Goal: Task Accomplishment & Management: Use online tool/utility

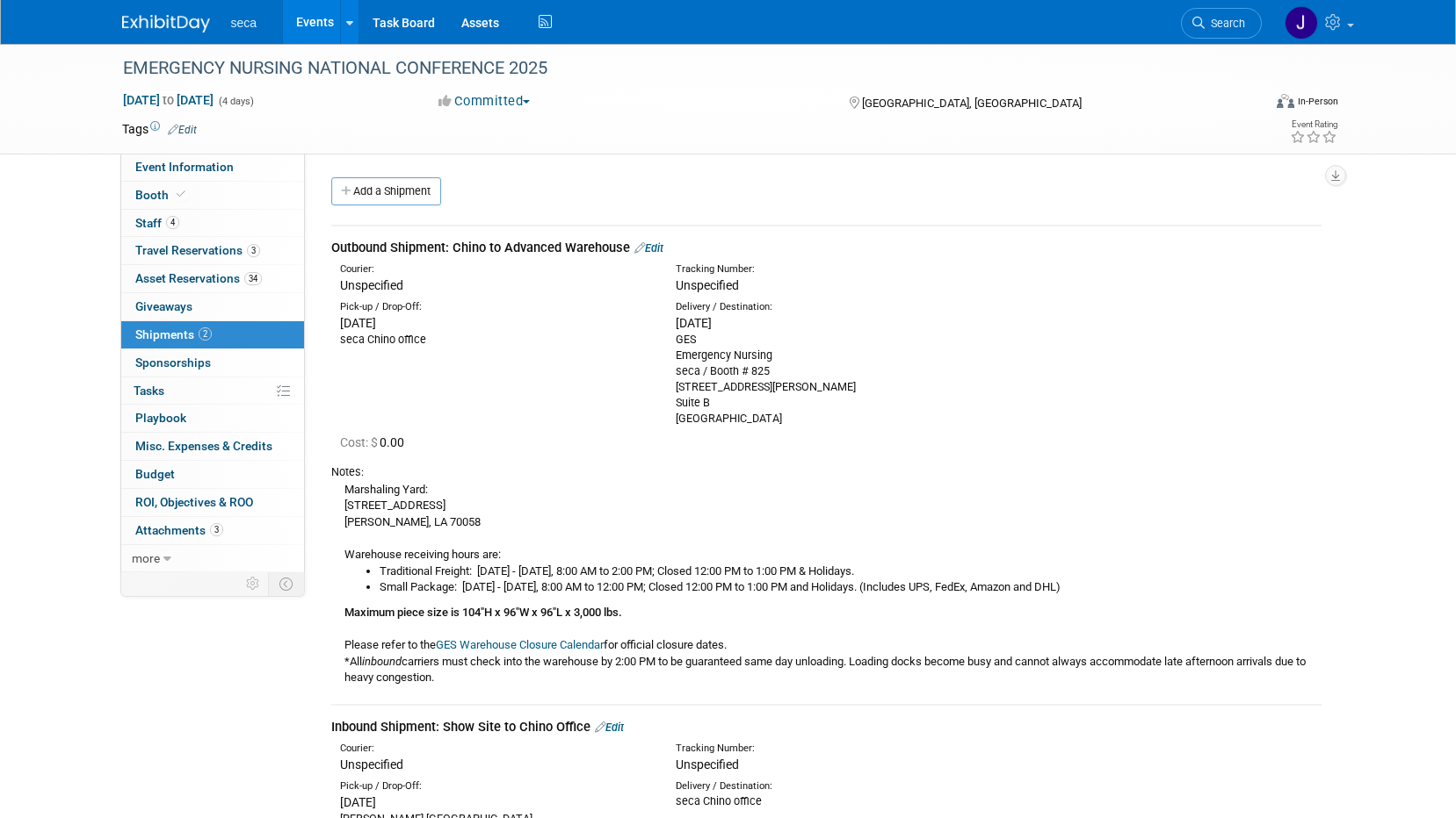
click at [178, 335] on span "Shipments 2" at bounding box center [174, 334] width 77 height 14
click at [190, 23] on img at bounding box center [166, 23] width 88 height 17
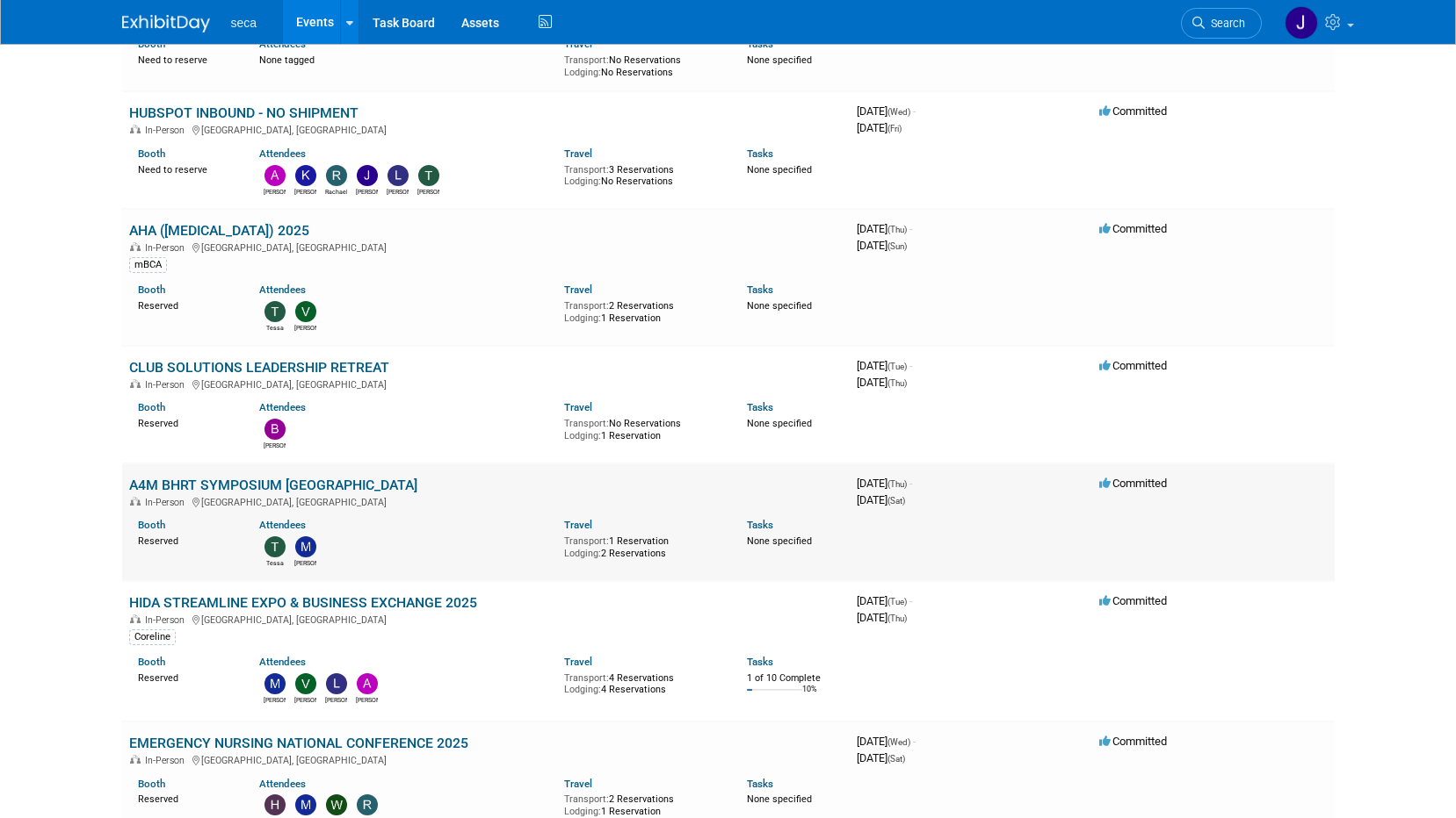
scroll to position [264, 0]
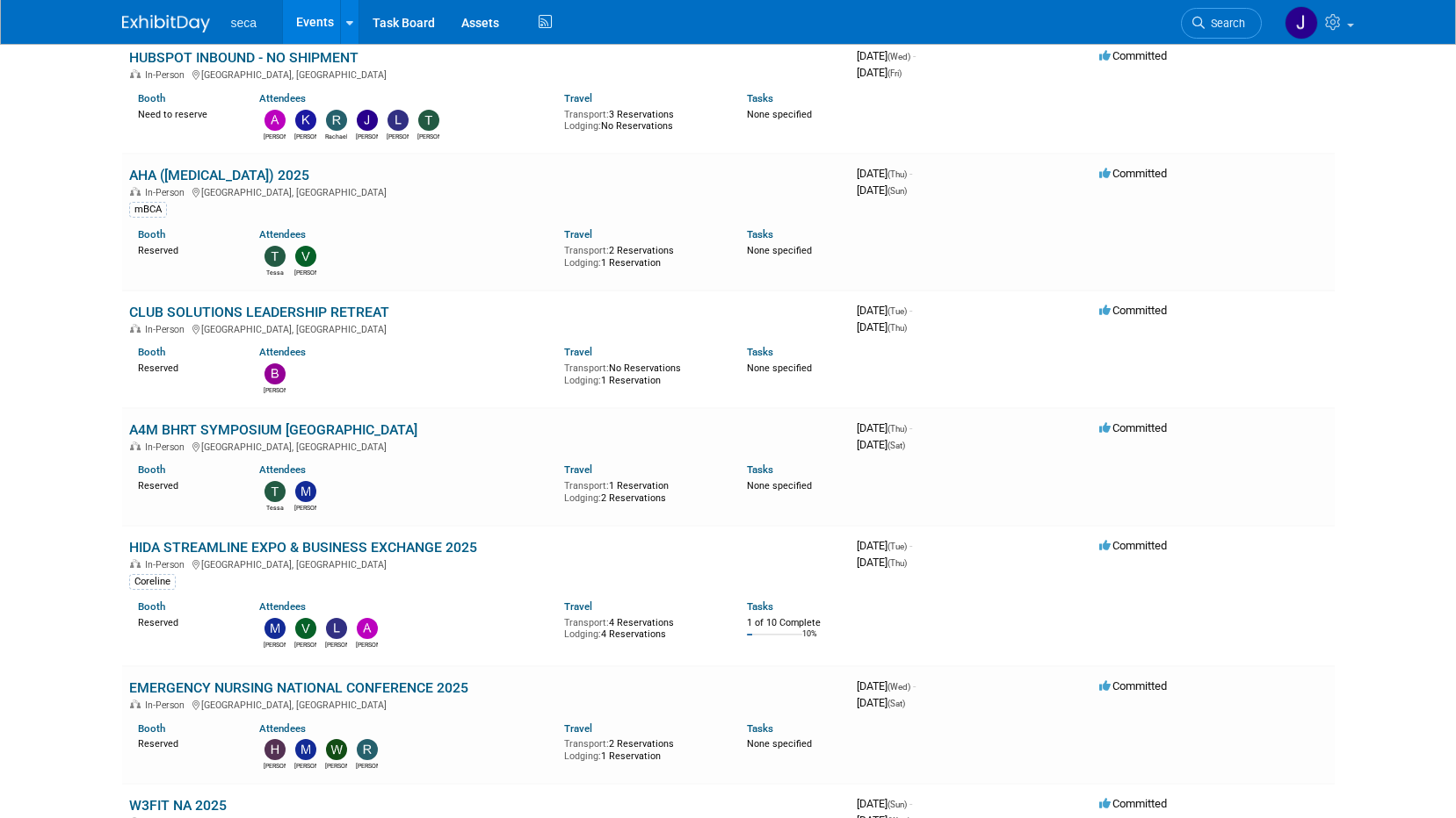
click at [28, 515] on body "seca Events Add Event Bulk Upload Events Shareable Event Boards Recently Viewed…" at bounding box center [728, 145] width 1456 height 818
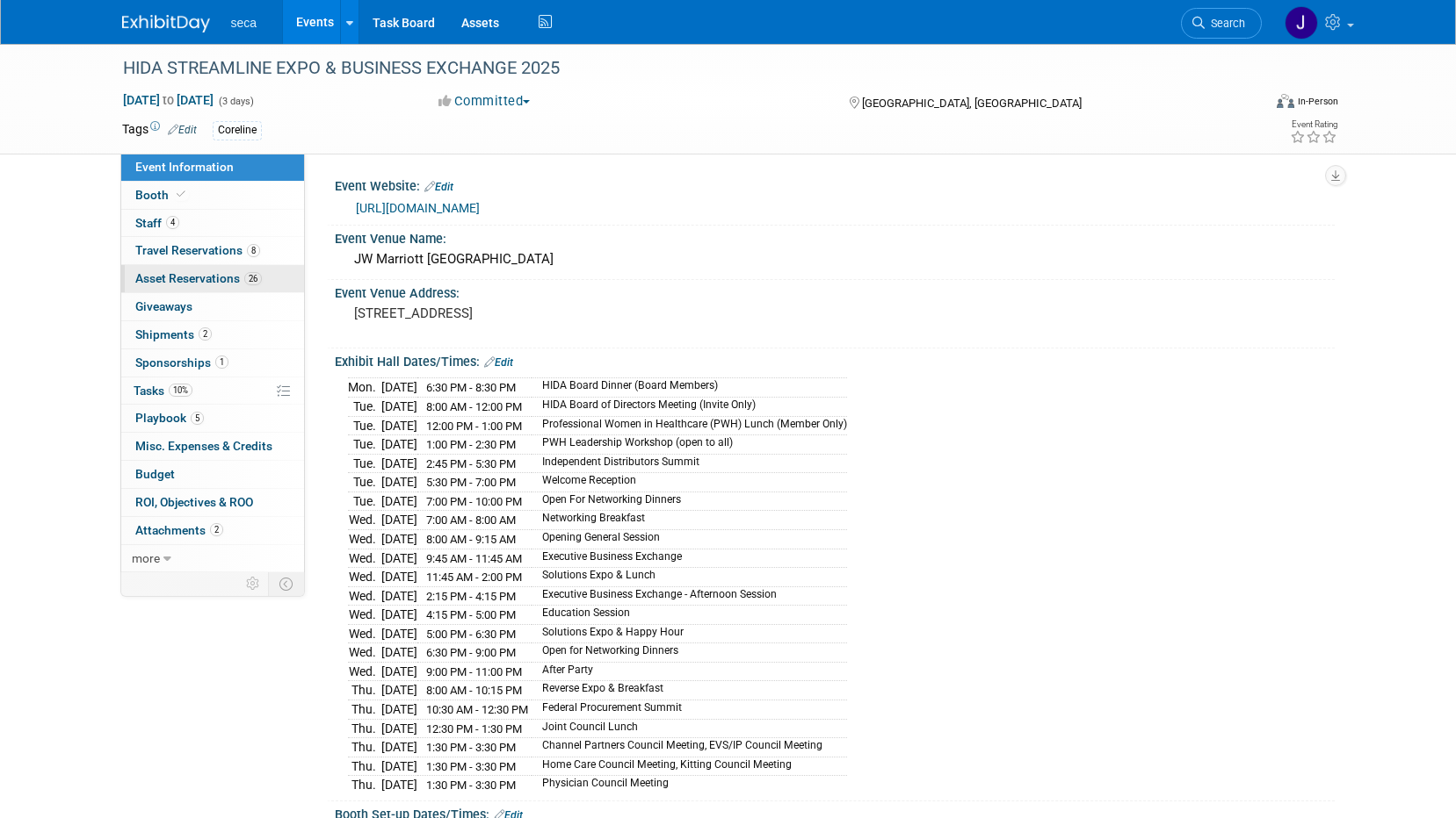
click at [190, 276] on span "Asset Reservations 26" at bounding box center [198, 278] width 126 height 14
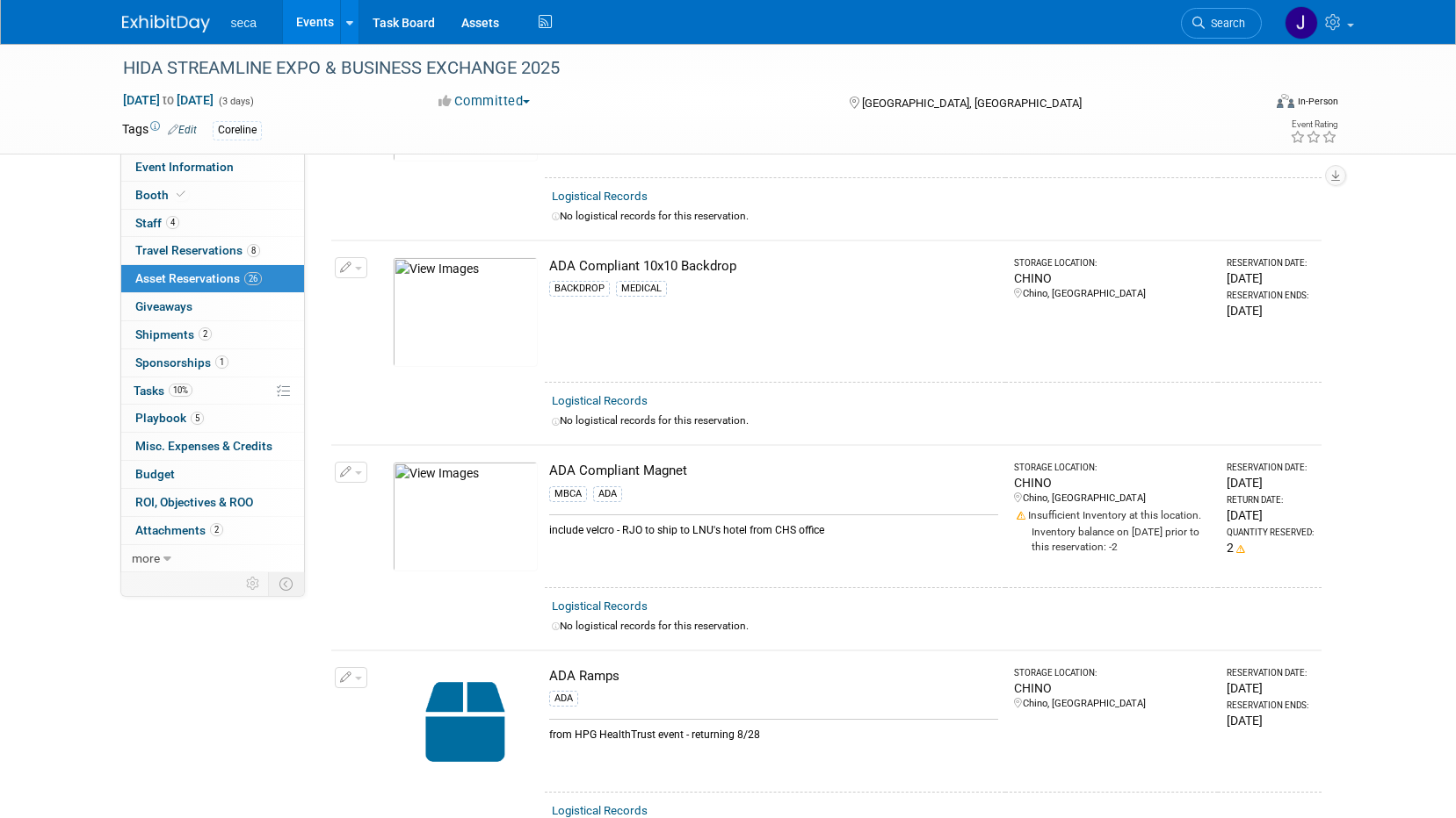
scroll to position [791, 0]
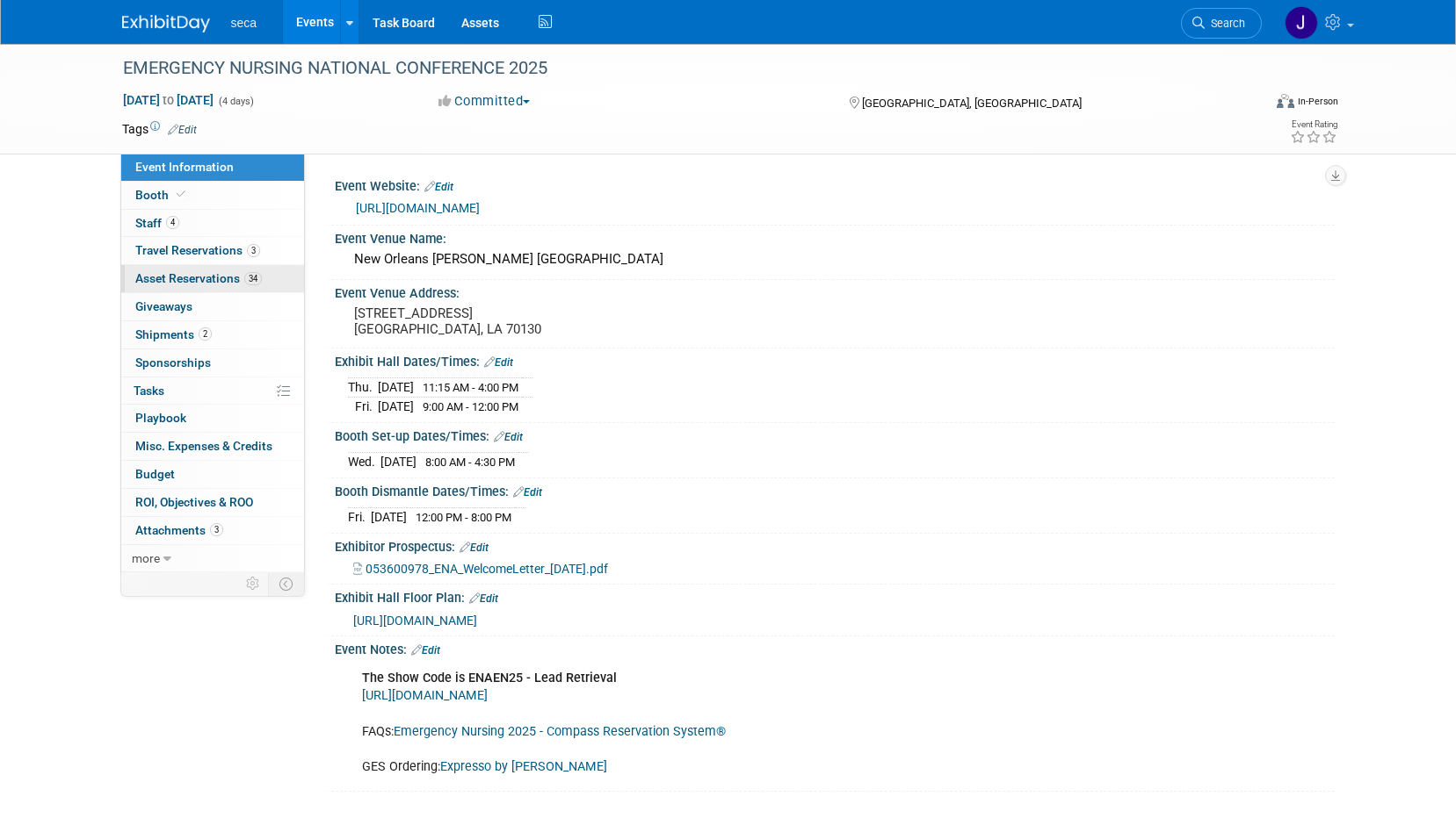
drag, startPoint x: 220, startPoint y: 271, endPoint x: 232, endPoint y: 273, distance: 12.2
click at [220, 271] on span "Asset Reservations 34" at bounding box center [198, 278] width 126 height 14
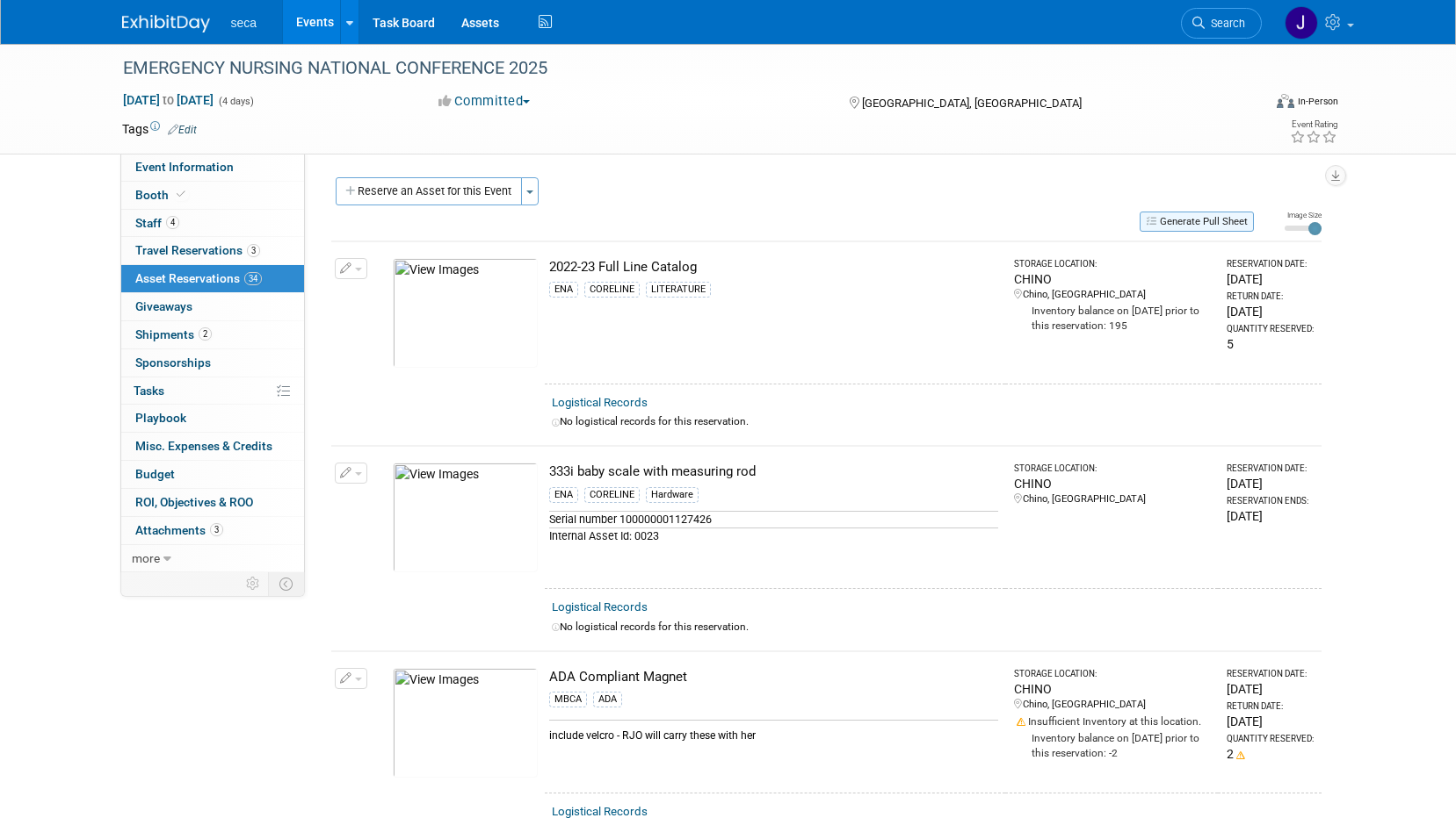
click at [1234, 217] on button "Generate Pull Sheet" at bounding box center [1196, 222] width 114 height 20
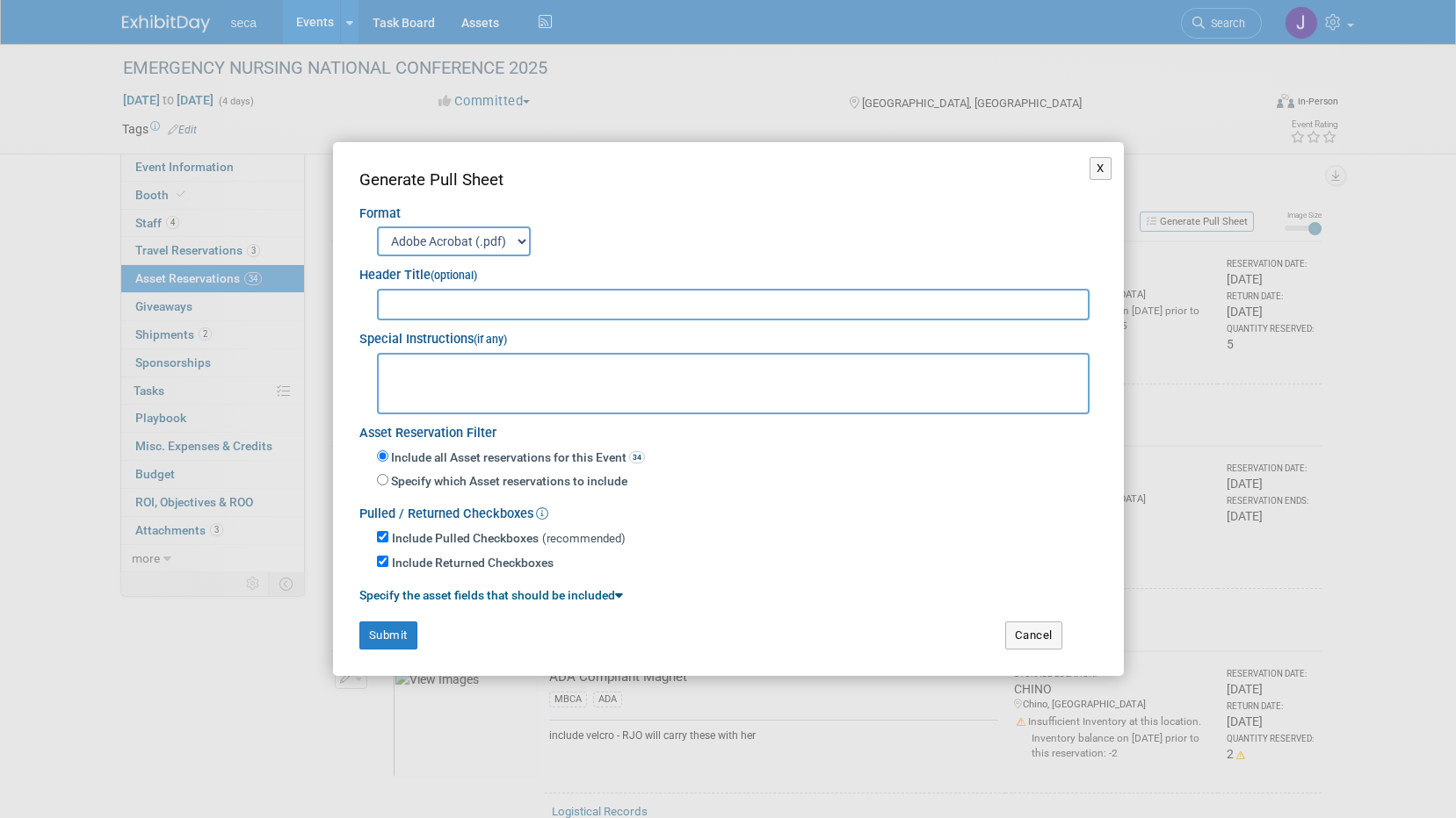
click at [447, 306] on input "text" at bounding box center [733, 304] width 713 height 32
type input "ENA"
click at [396, 638] on button "Submit" at bounding box center [387, 635] width 58 height 28
